Goal: Transaction & Acquisition: Purchase product/service

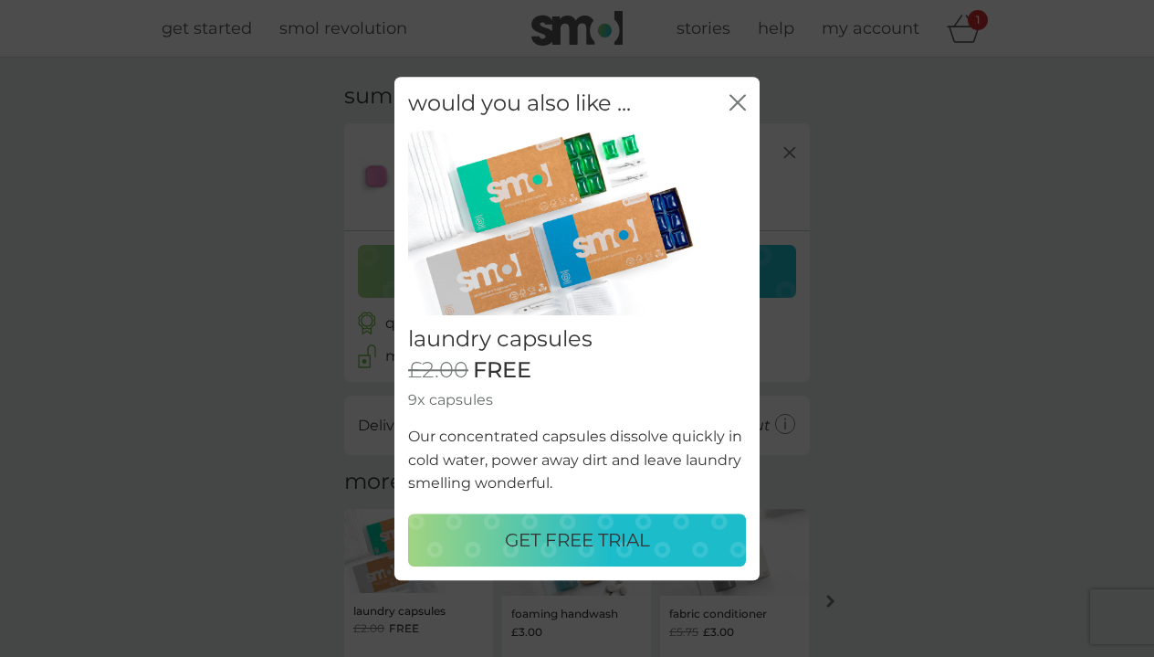
click at [579, 556] on button "GET FREE TRIAL" at bounding box center [577, 539] width 338 height 53
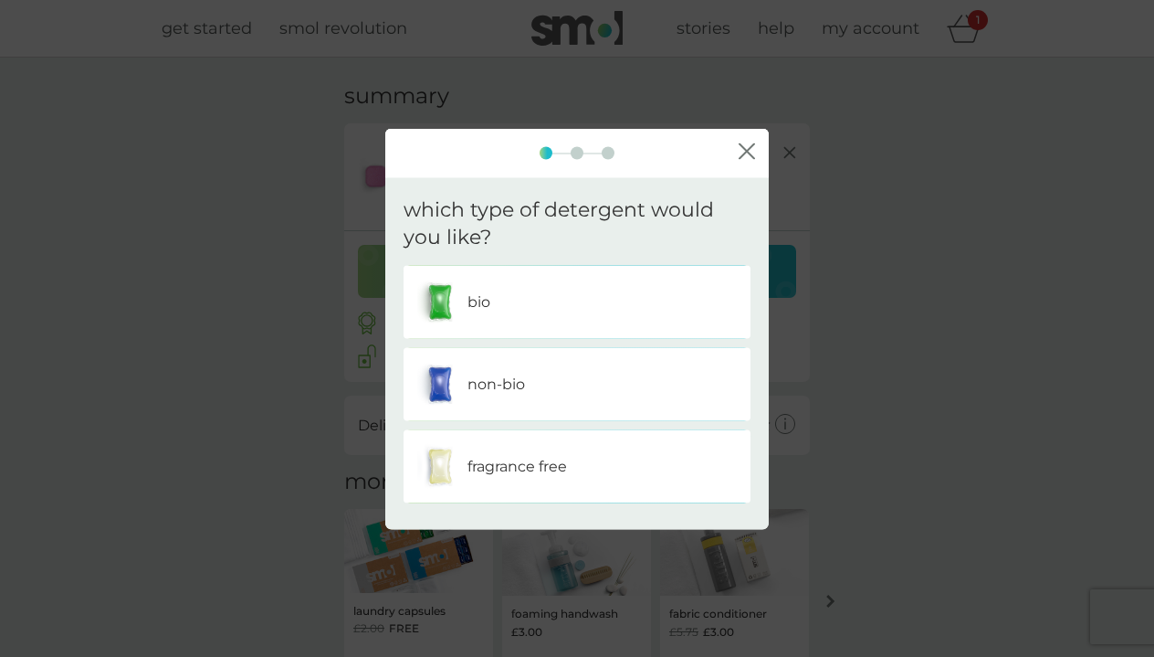
click at [480, 319] on div "bio" at bounding box center [577, 302] width 320 height 46
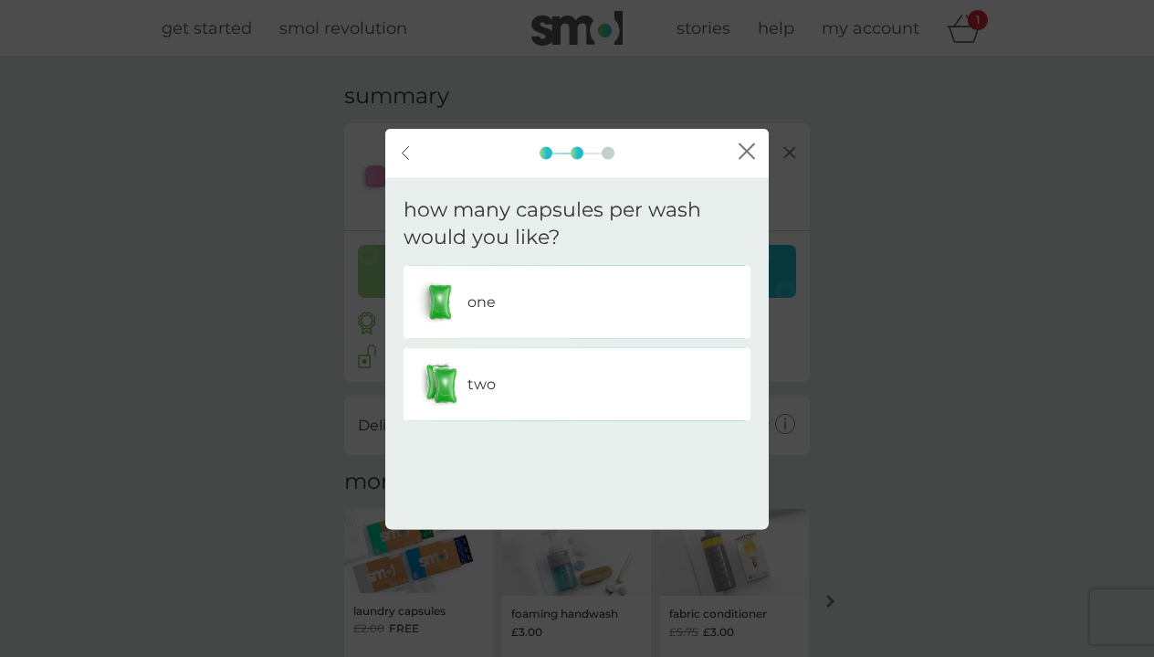
click at [549, 374] on div "two" at bounding box center [577, 385] width 320 height 46
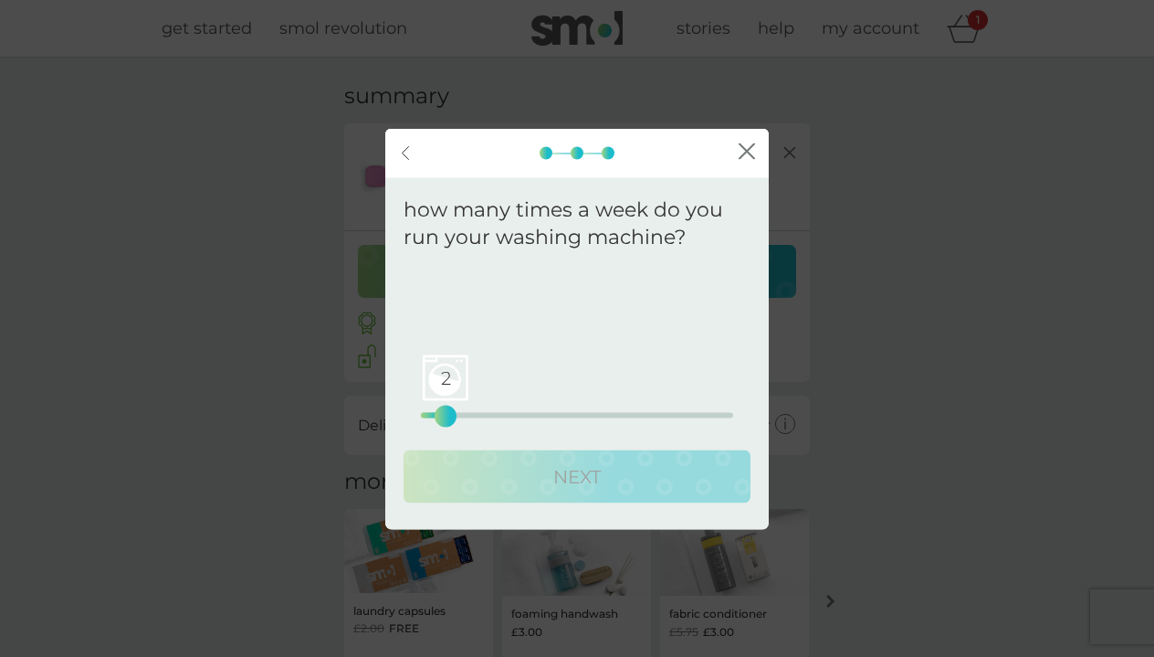
click at [451, 413] on div "2 0 12.5 25" at bounding box center [577, 415] width 312 height 5
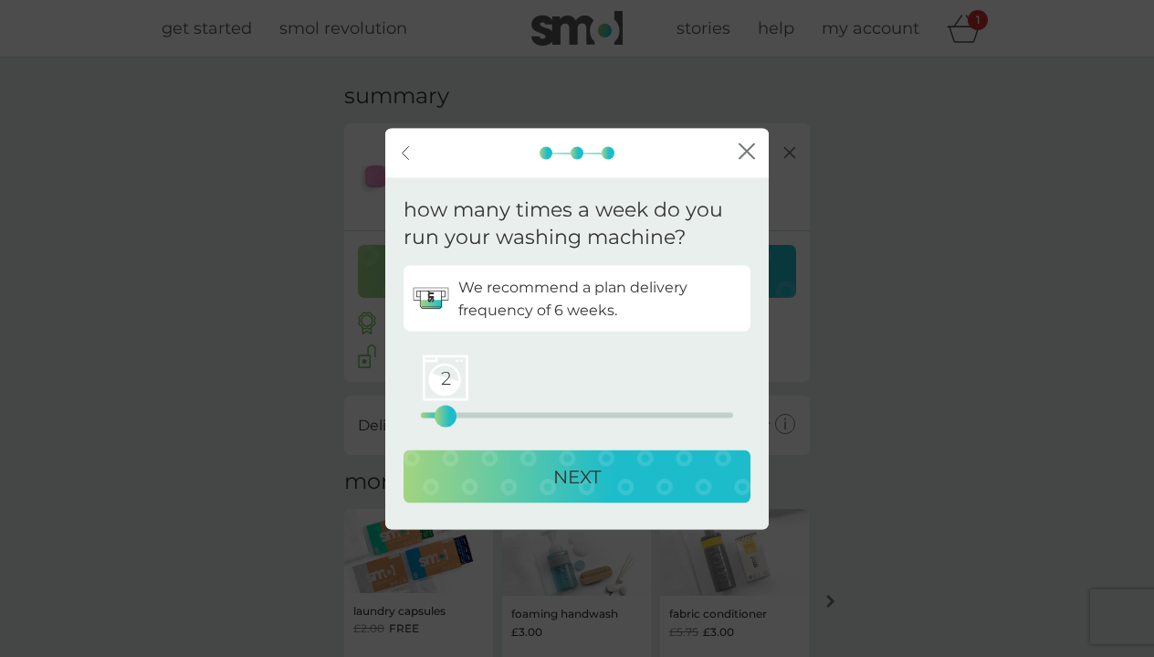
click at [531, 483] on div "NEXT" at bounding box center [577, 476] width 311 height 29
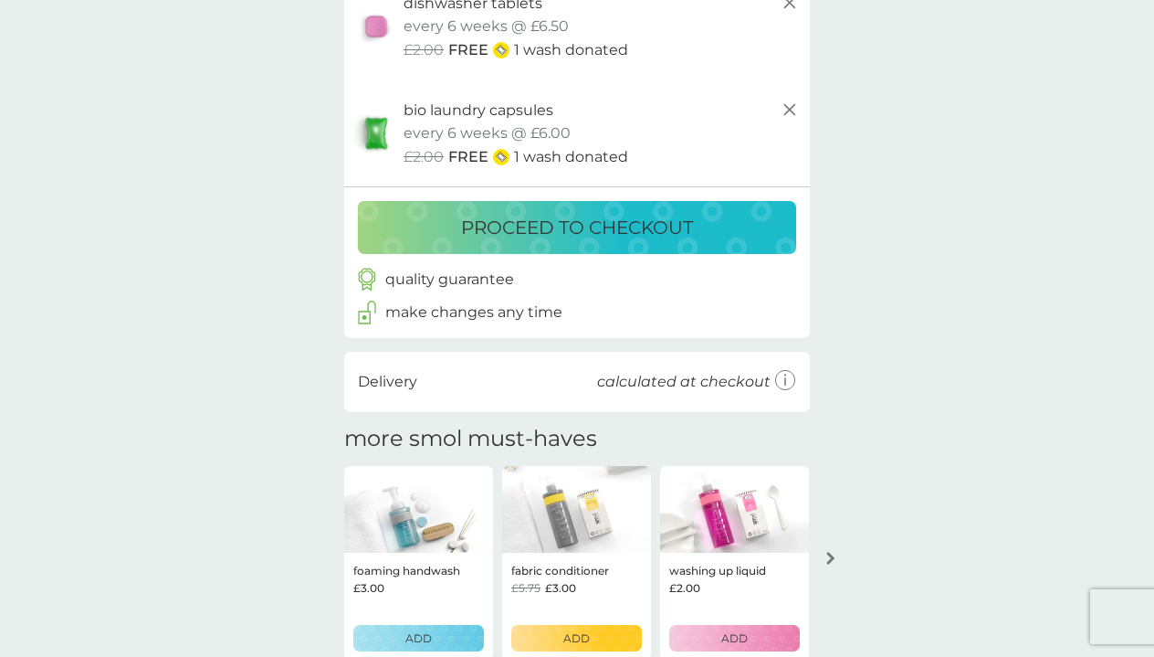
scroll to position [99, 0]
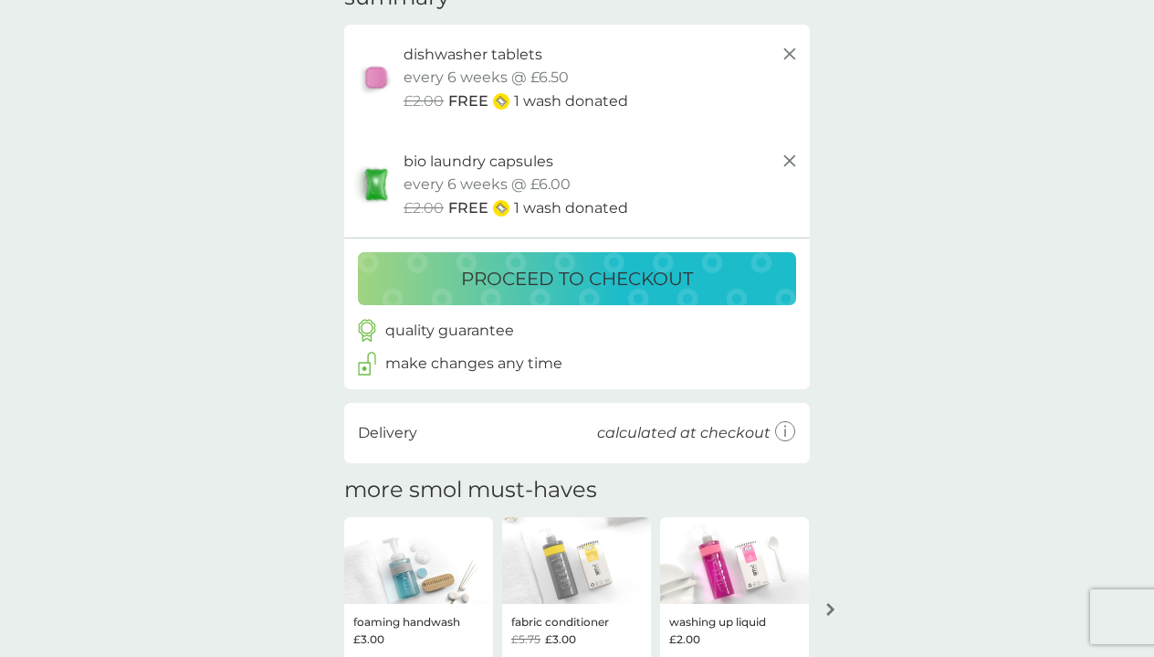
click at [601, 282] on p "proceed to checkout" at bounding box center [577, 278] width 232 height 29
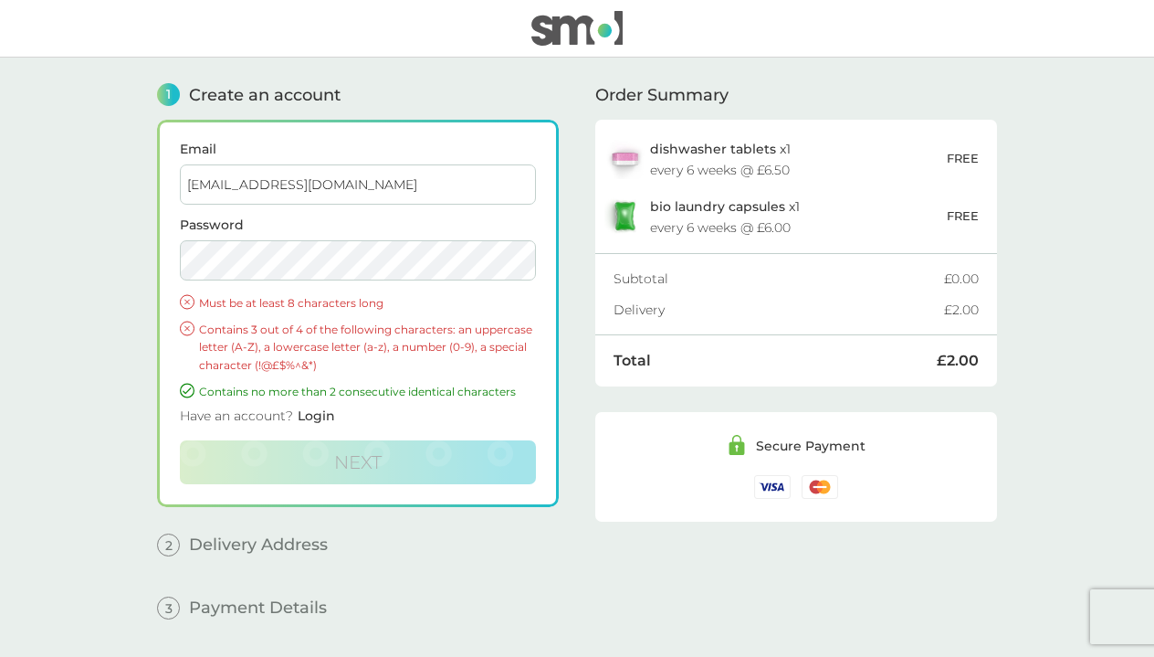
type input "[EMAIL_ADDRESS][DOMAIN_NAME]"
click at [113, 251] on main "1 Create an account Email [EMAIL_ADDRESS][DOMAIN_NAME] Password Must be at leas…" at bounding box center [577, 359] width 1154 height 603
click at [700, 582] on div "Order Summary dishwasher tablets x 1 every 6 weeks @ £6.50 FREE bio laundry cap…" at bounding box center [796, 345] width 402 height 575
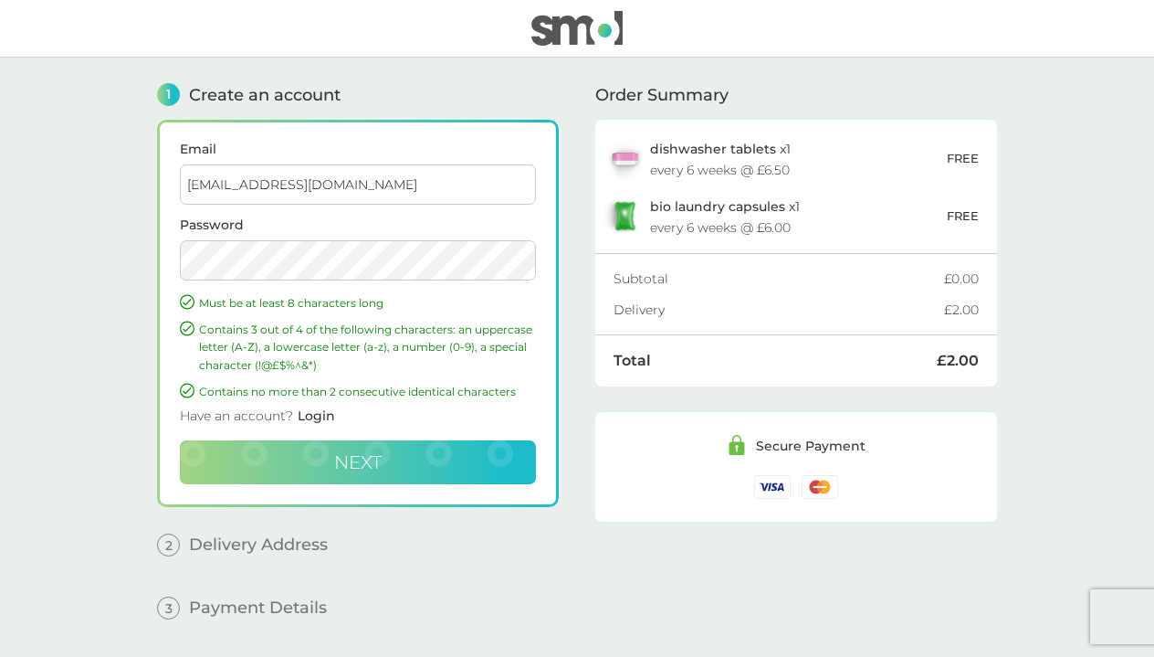
click at [457, 475] on button "Next" at bounding box center [358, 462] width 356 height 44
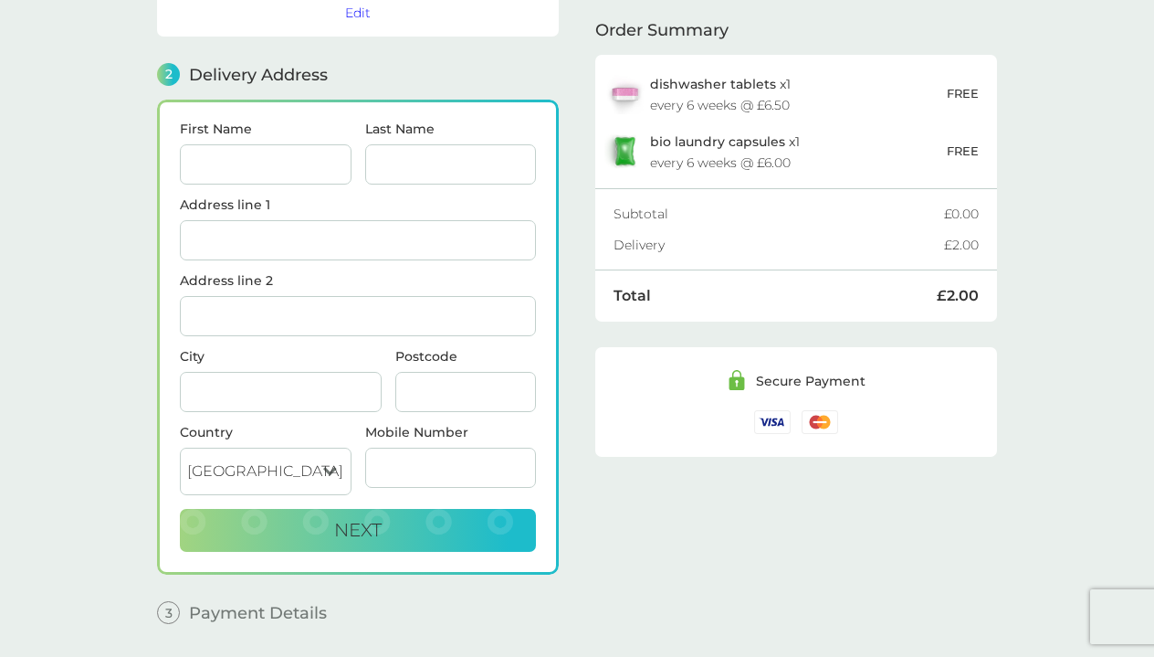
scroll to position [225, 0]
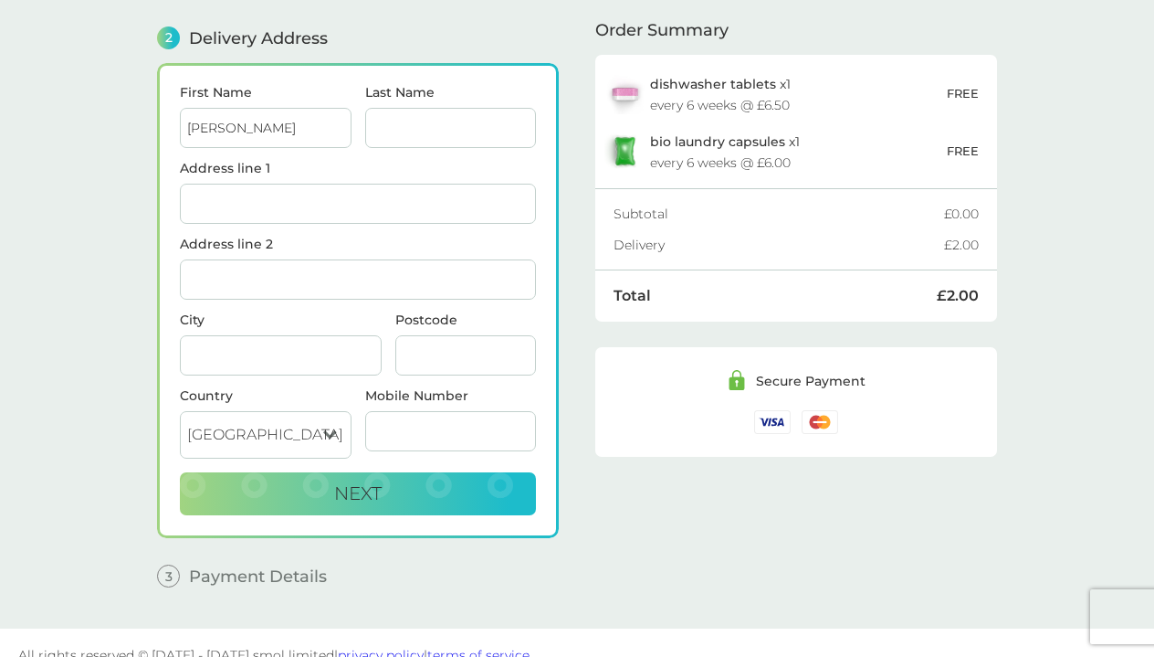
type input "[PERSON_NAME]"
type input "Bell"
click at [258, 224] on div "Address line 1" at bounding box center [358, 200] width 356 height 76
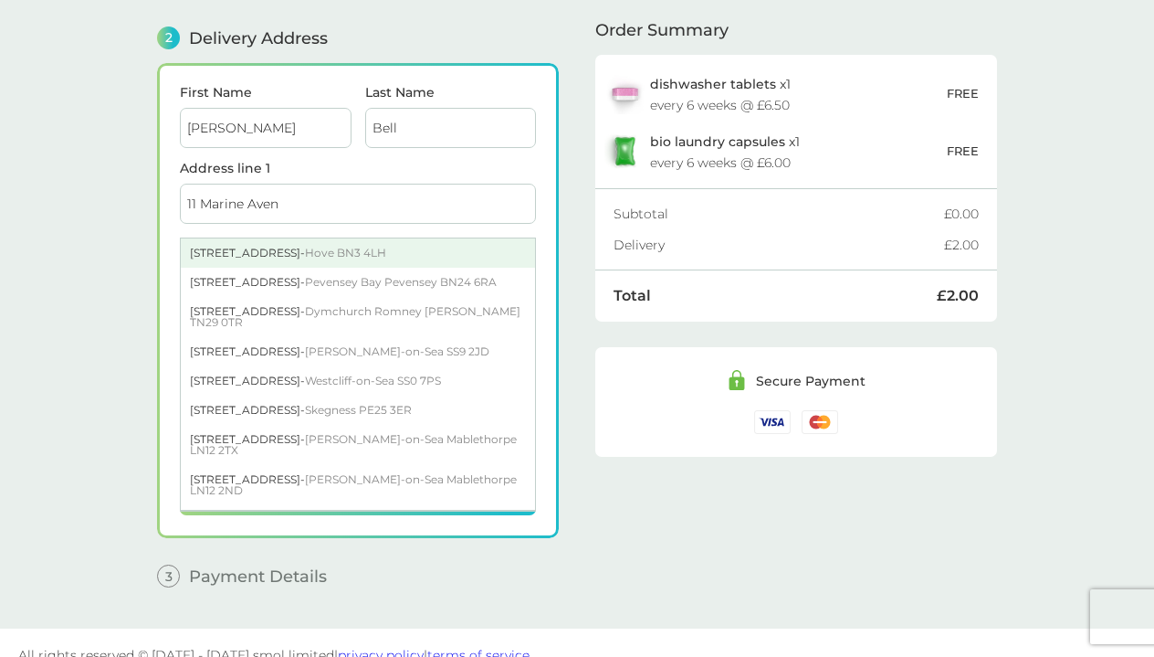
click at [288, 247] on div "[STREET_ADDRESS]" at bounding box center [358, 252] width 354 height 29
type input "[STREET_ADDRESS]"
type input "Hove"
type input "BN3 4LH"
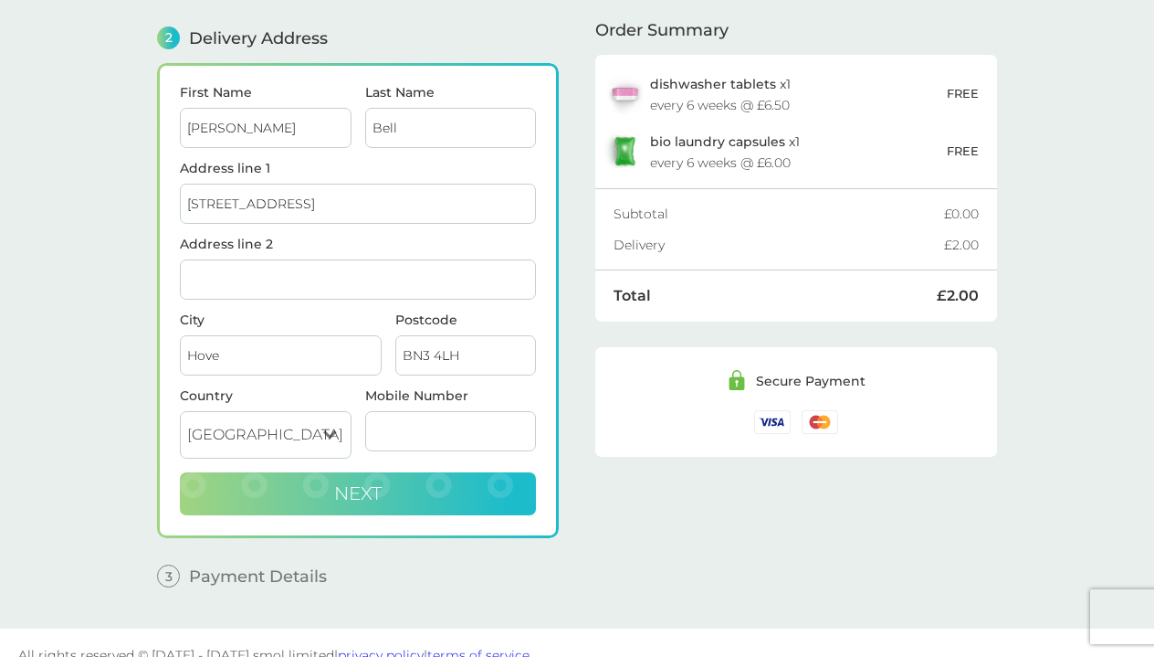
click at [341, 501] on span "Next" at bounding box center [357, 493] width 47 height 22
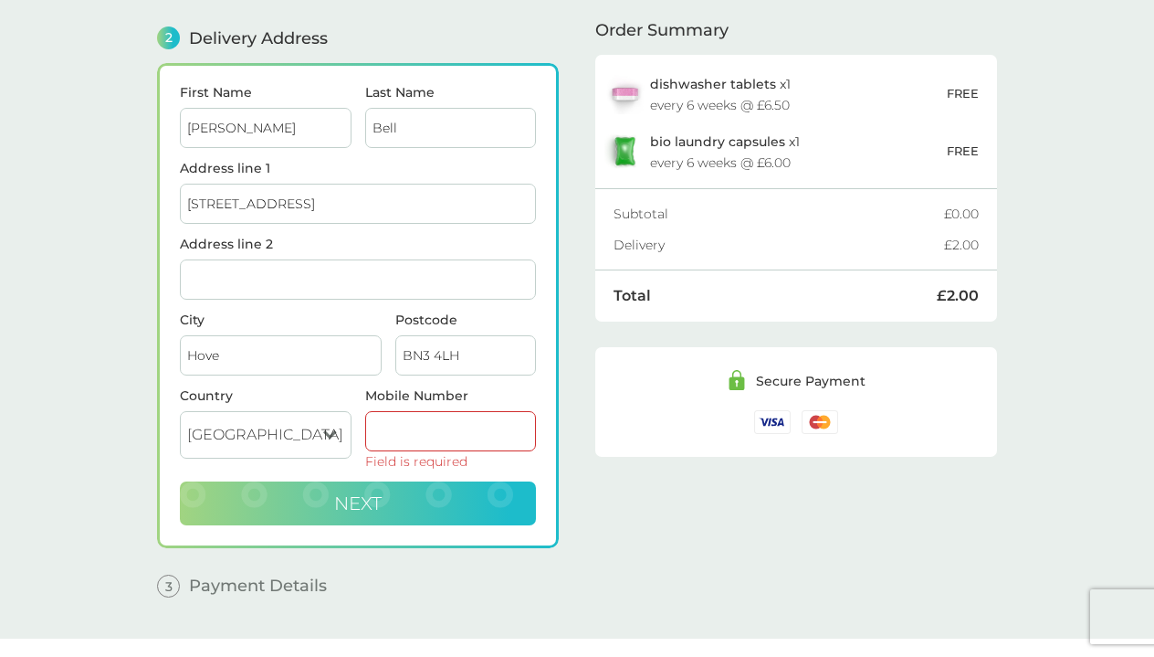
type input "0"
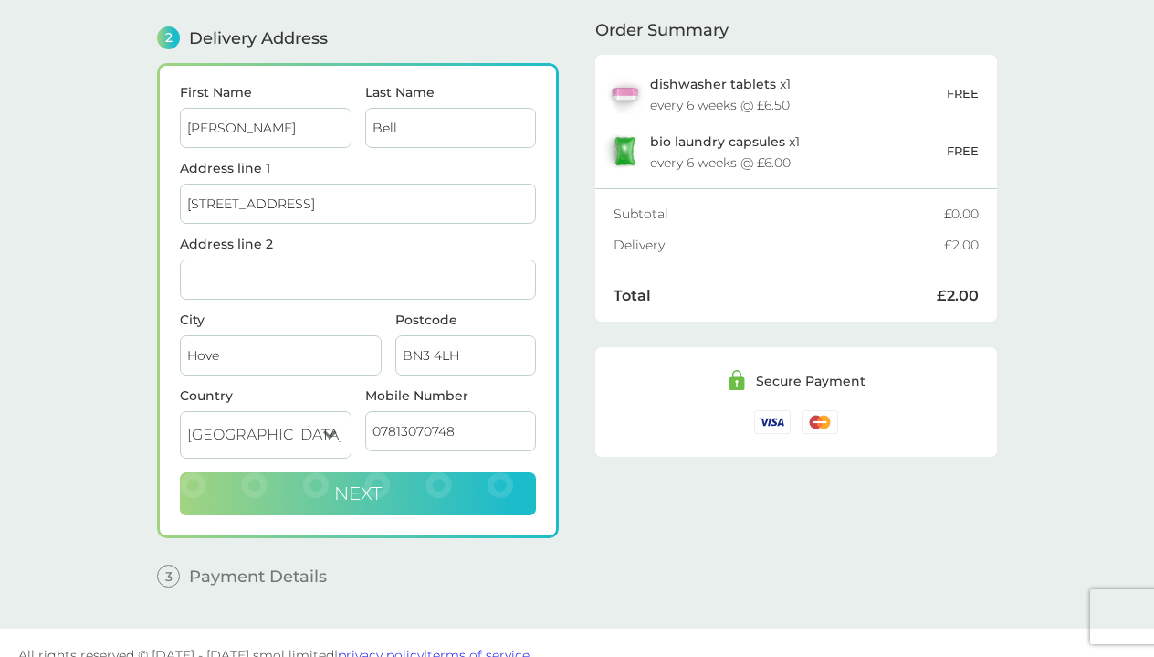
type input "07813070748"
click at [462, 489] on button "Next" at bounding box center [358, 494] width 356 height 44
checkbox input "true"
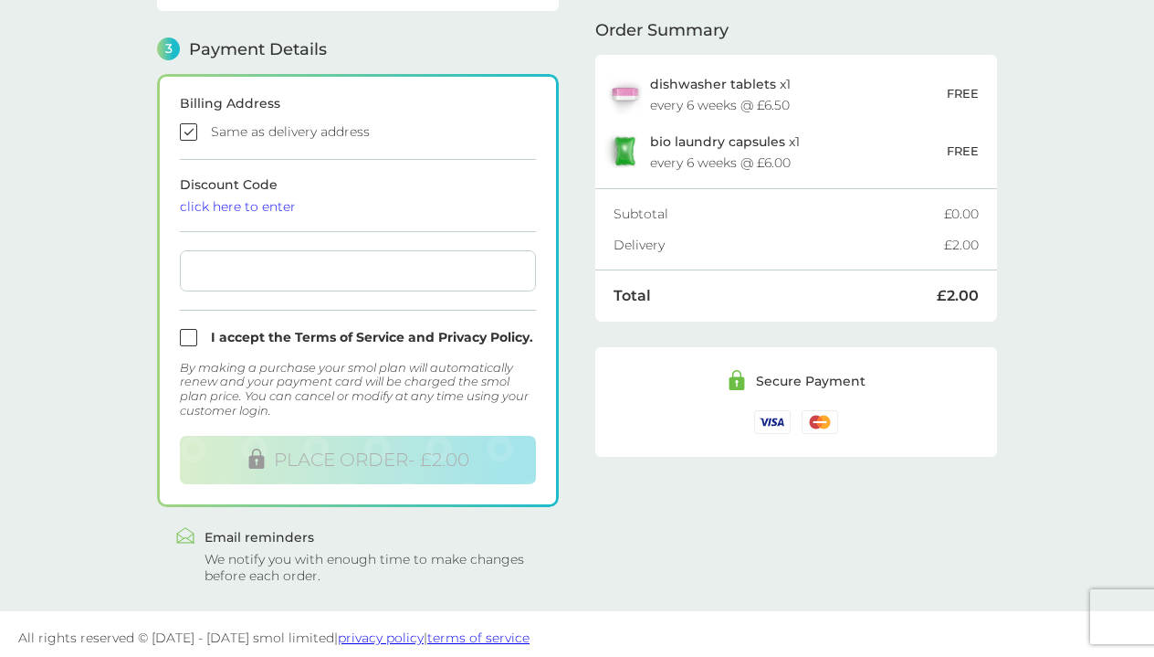
scroll to position [499, 0]
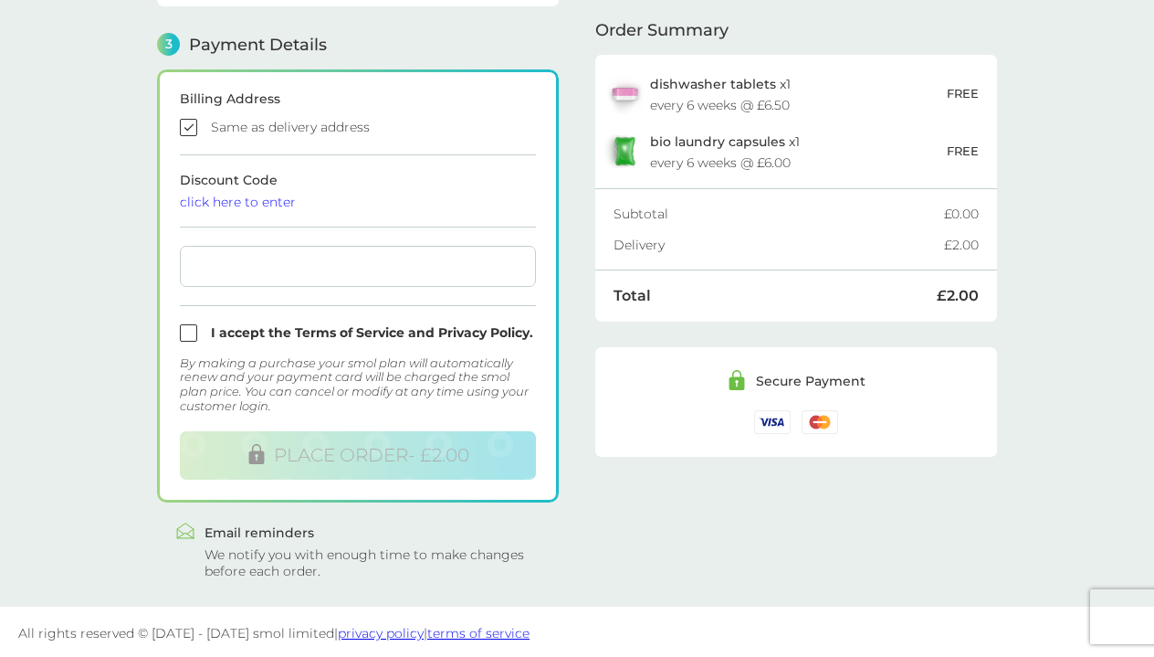
click at [93, 334] on main "1 Create an account [EMAIL_ADDRESS][DOMAIN_NAME] Edit 2 Delivery Address [PERSO…" at bounding box center [577, 83] width 1154 height 1048
click at [194, 335] on input "checkbox" at bounding box center [358, 332] width 356 height 17
checkbox input "true"
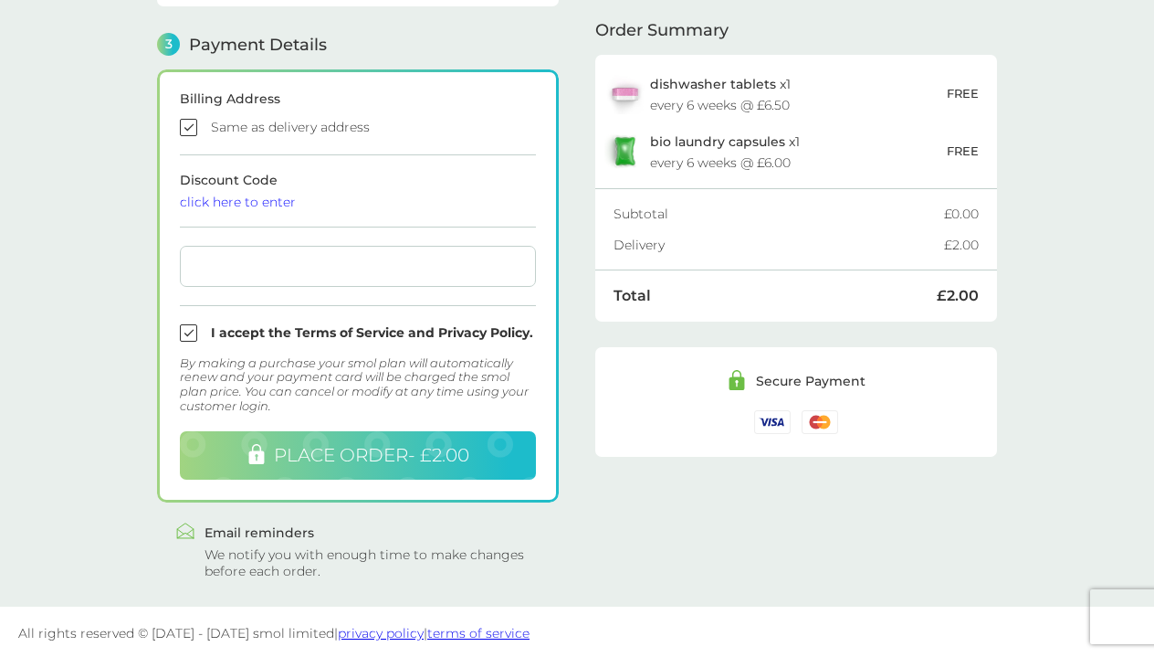
click at [383, 451] on span "PLACE ORDER - £2.00" at bounding box center [371, 455] width 195 height 22
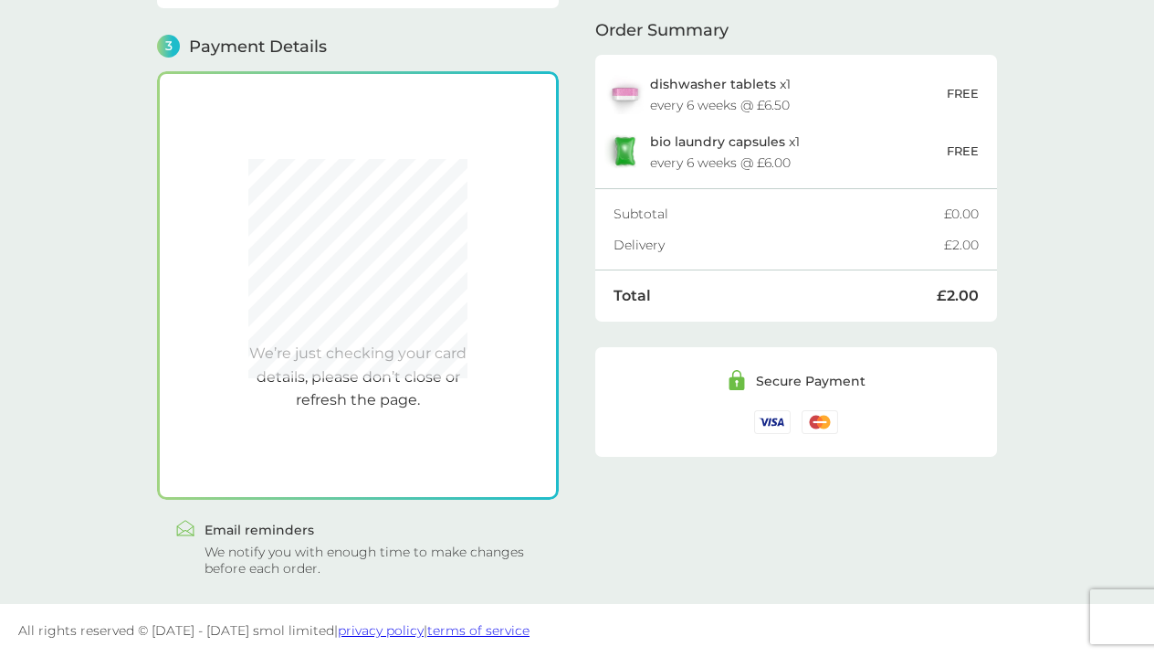
scroll to position [494, 0]
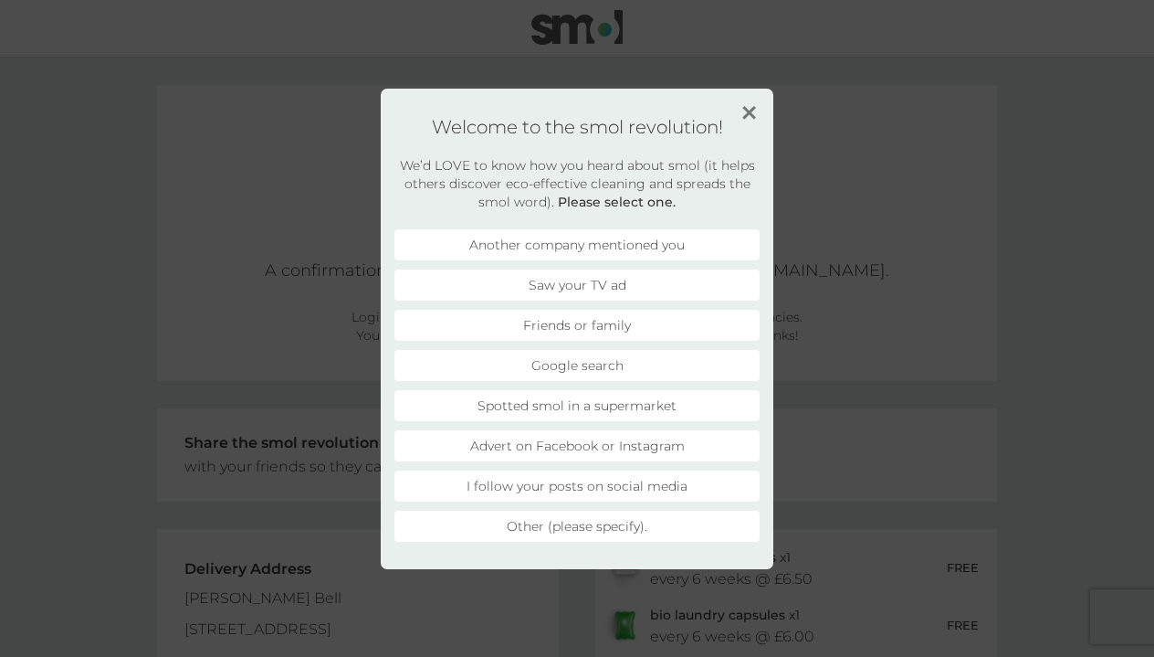
click at [577, 331] on li "Friends or family" at bounding box center [577, 325] width 365 height 31
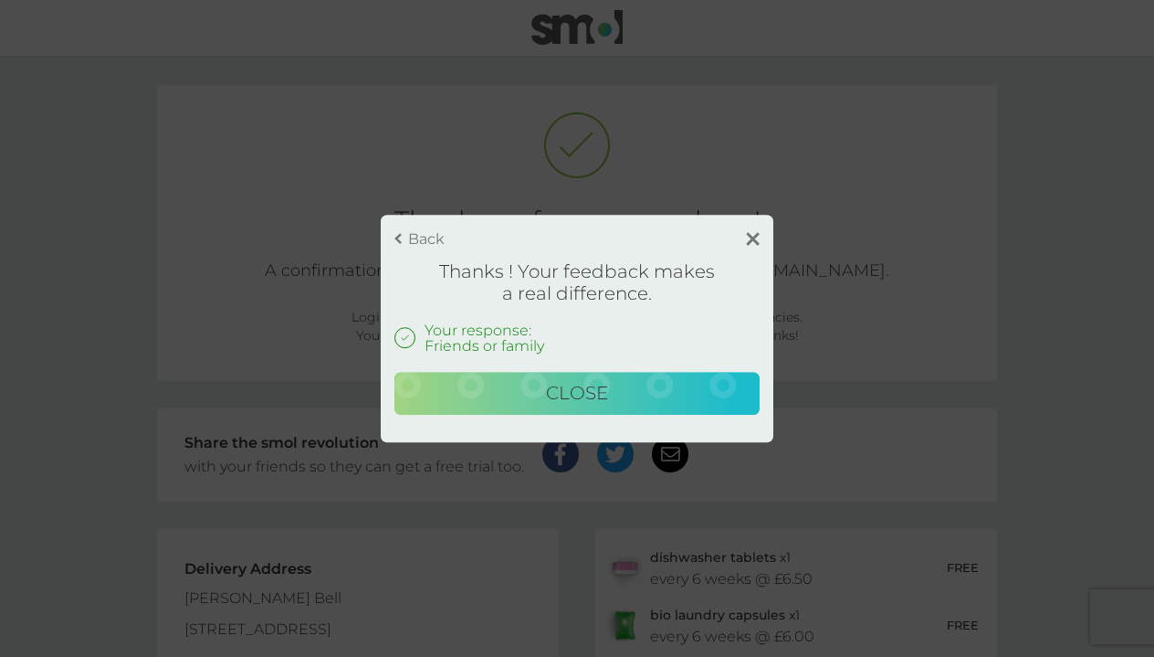
click at [757, 238] on img at bounding box center [753, 239] width 14 height 14
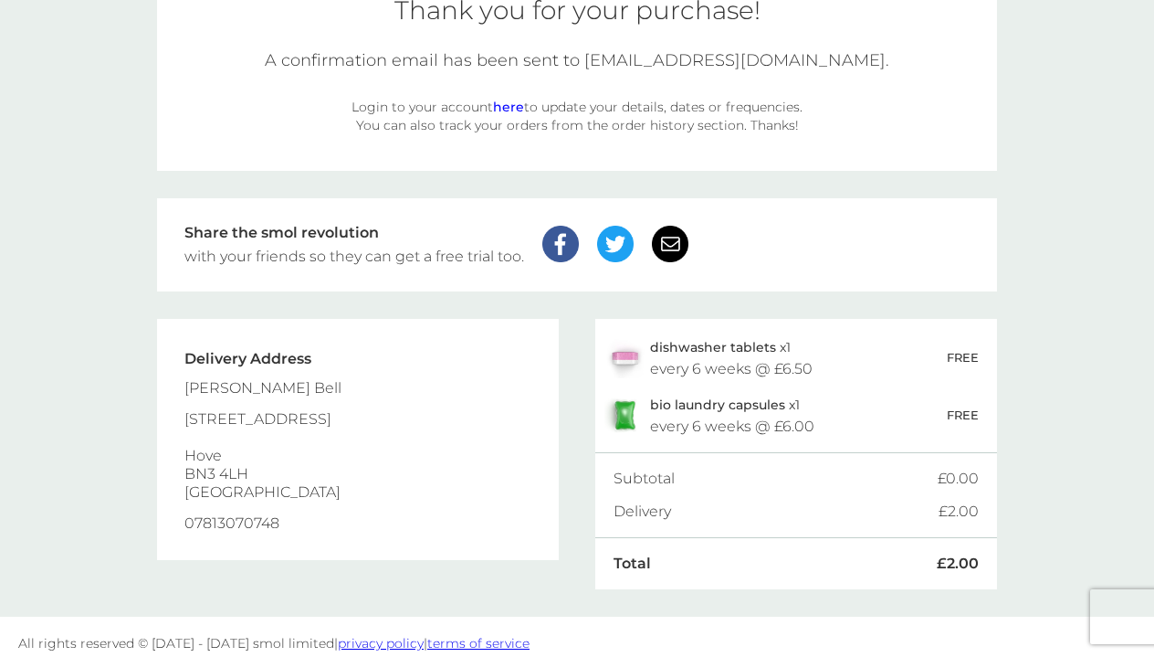
scroll to position [206, 0]
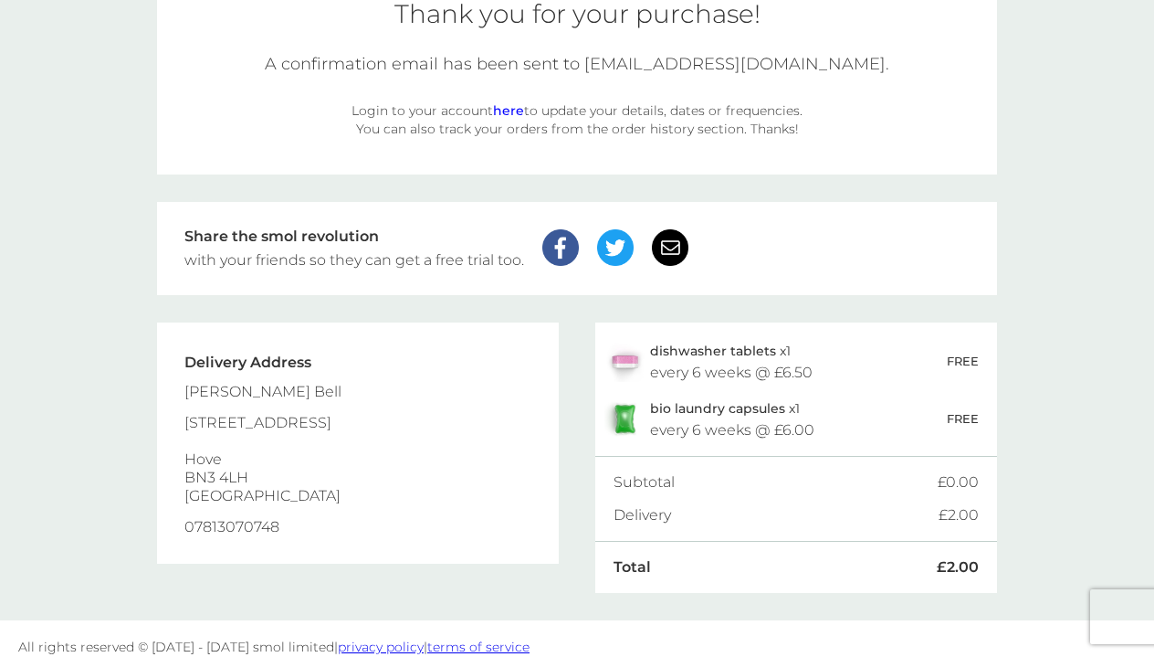
click at [1085, 223] on main "Thank you for your purchase! A confirmation email has been sent to georgehutton…" at bounding box center [577, 235] width 1154 height 769
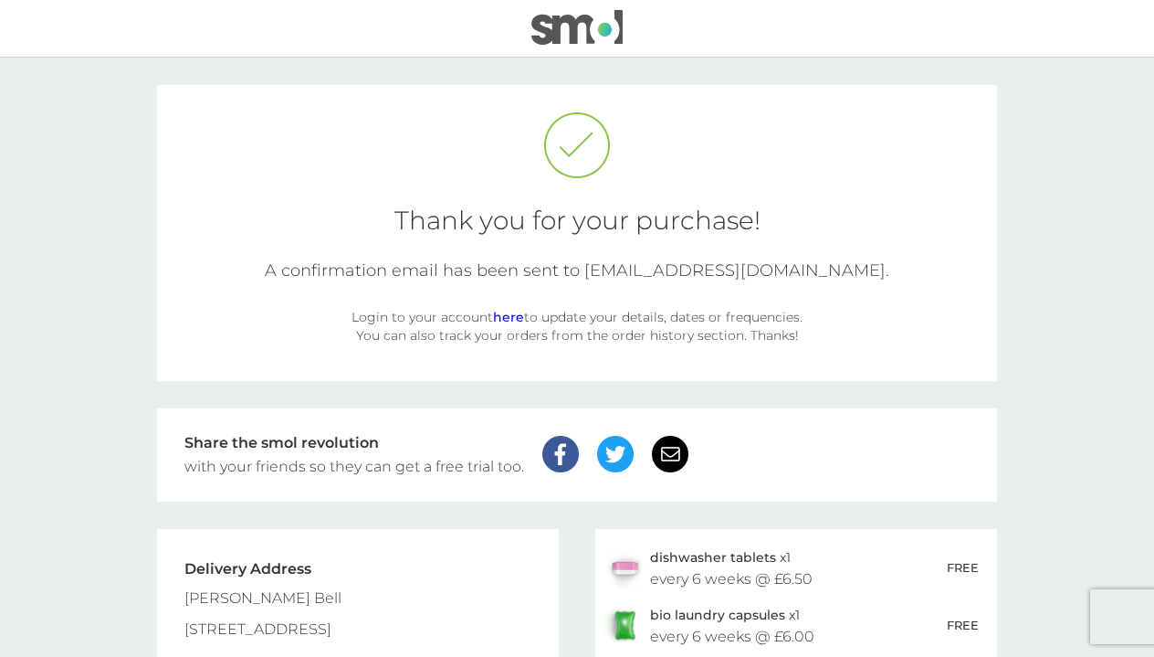
scroll to position [0, 0]
